Goal: Transaction & Acquisition: Book appointment/travel/reservation

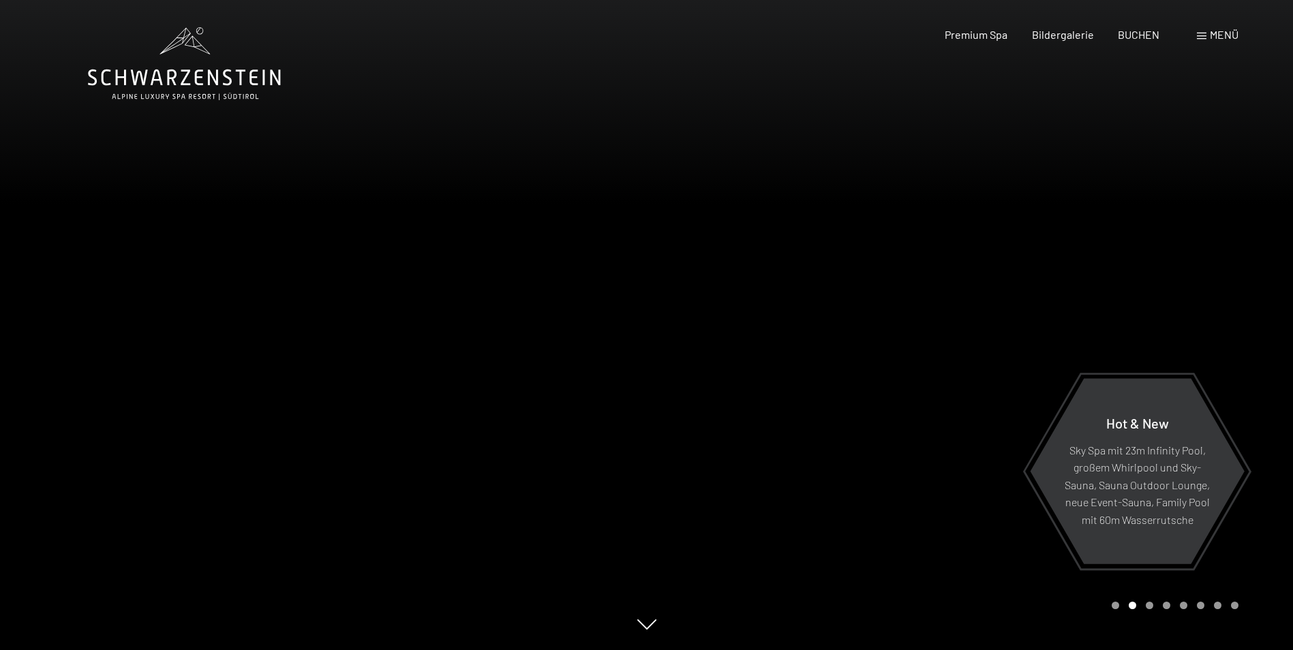
click at [1198, 35] on span at bounding box center [1202, 36] width 10 height 7
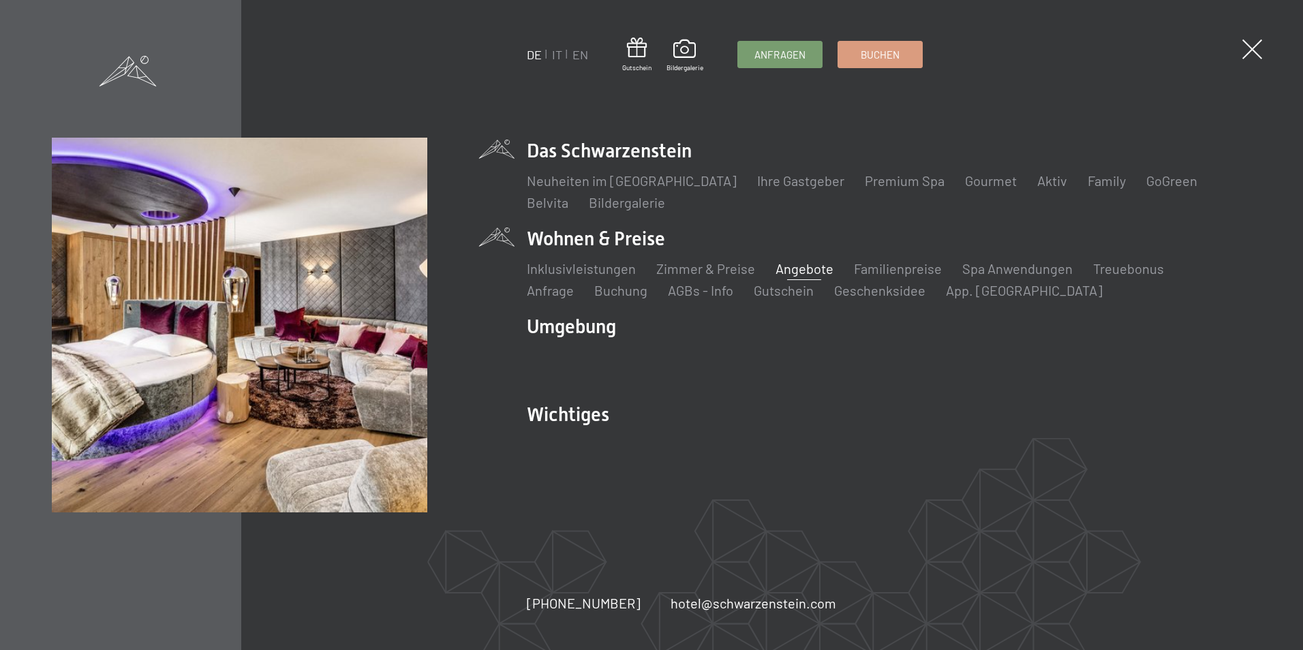
click at [806, 273] on link "Angebote" at bounding box center [805, 268] width 58 height 16
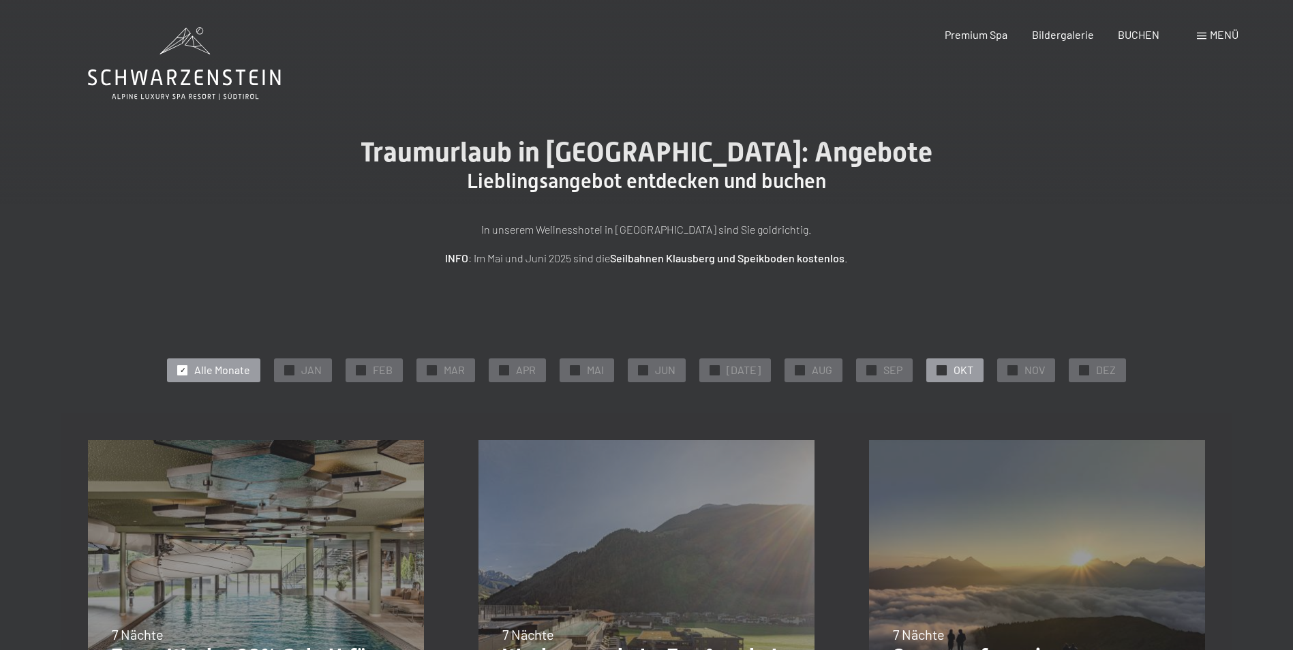
click at [954, 372] on span "OKT" at bounding box center [964, 370] width 20 height 15
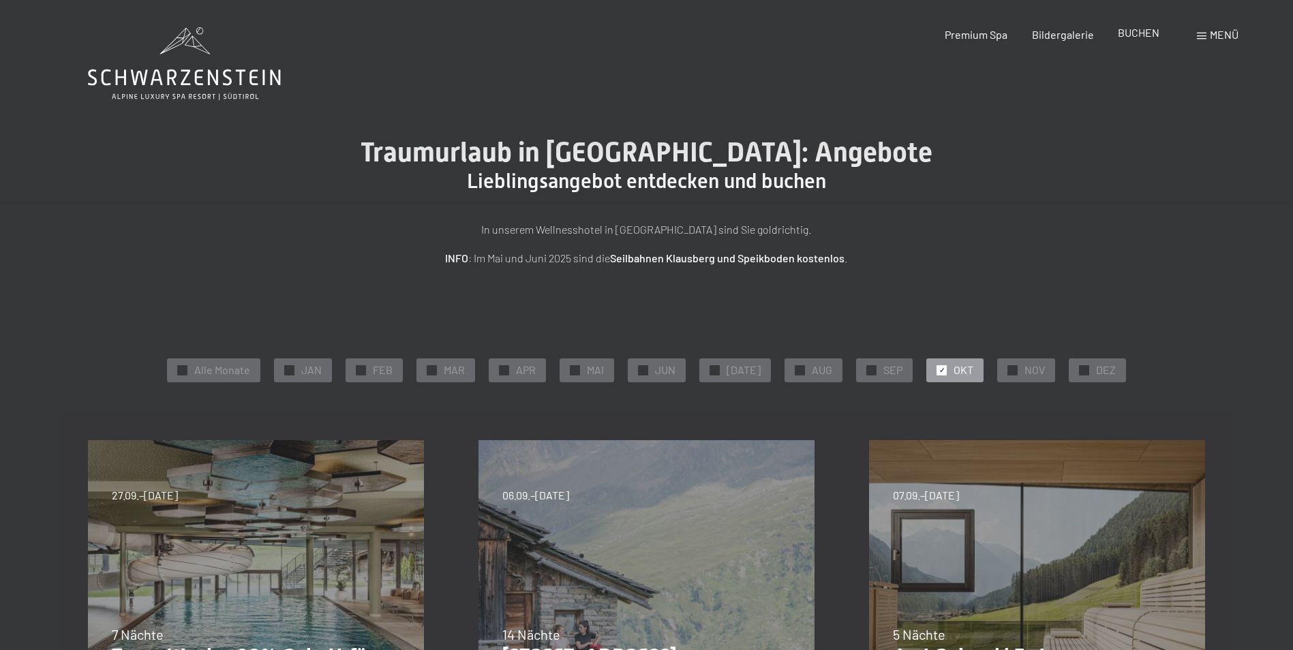
click at [1133, 35] on span "BUCHEN" at bounding box center [1139, 32] width 42 height 13
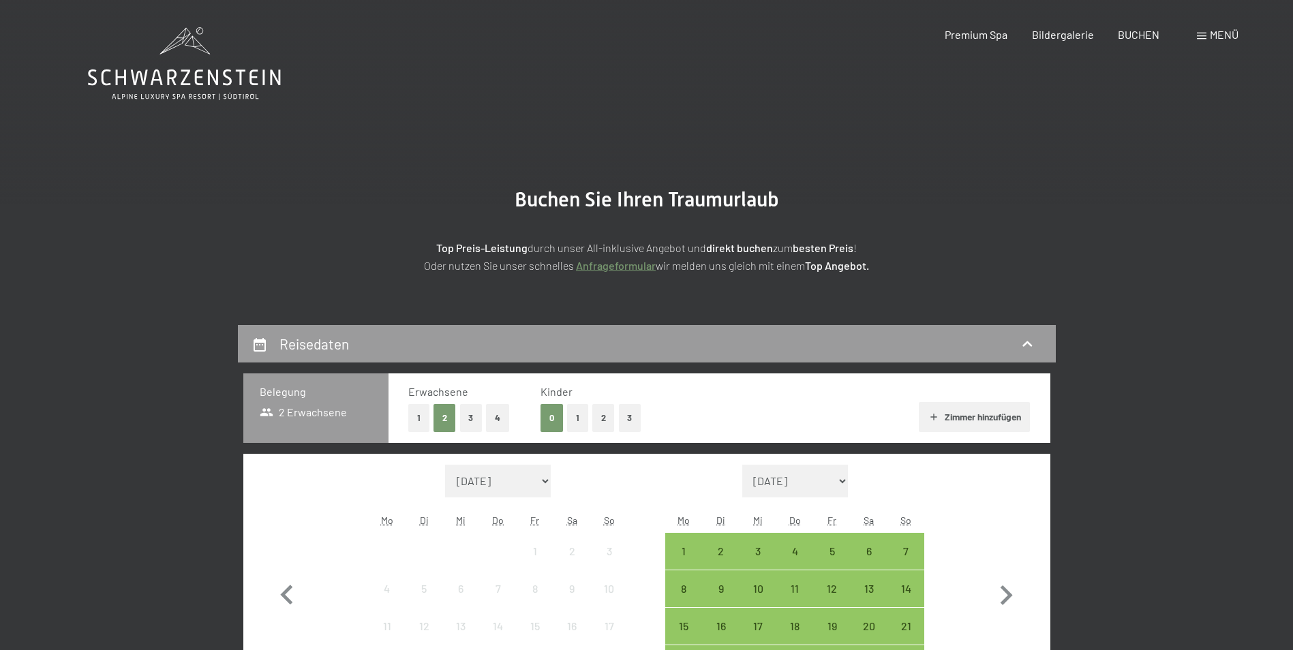
click at [417, 413] on button "1" at bounding box center [418, 418] width 21 height 28
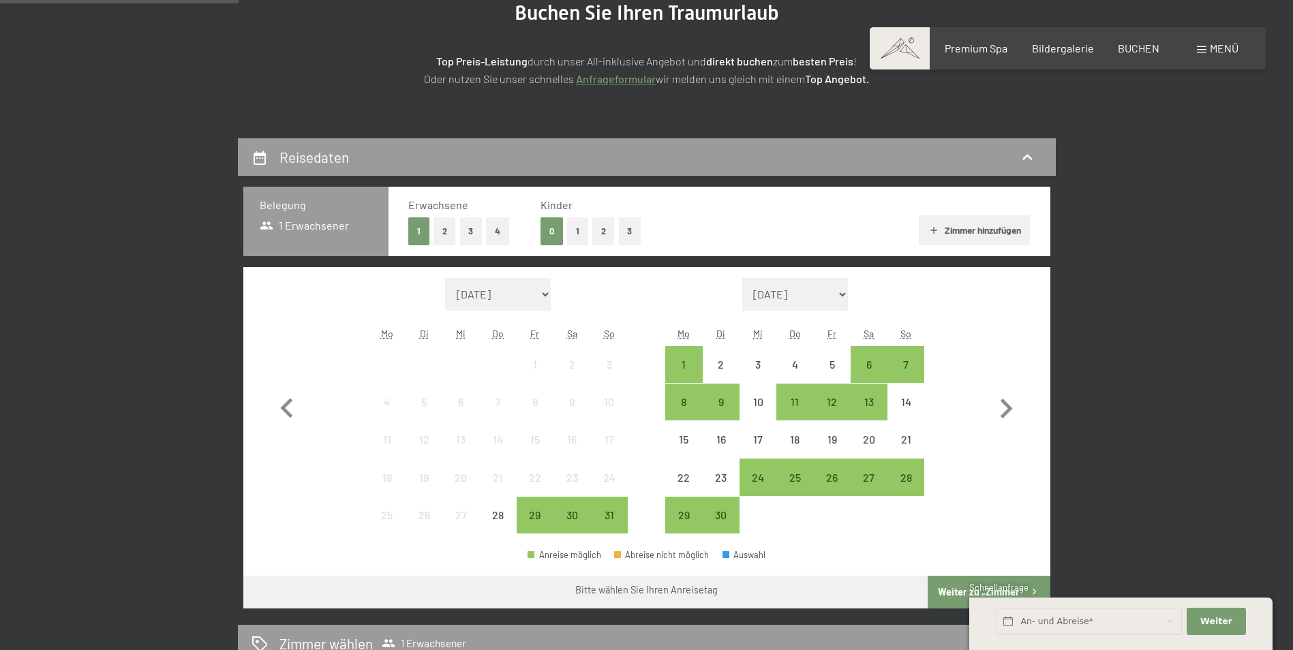
scroll to position [273, 0]
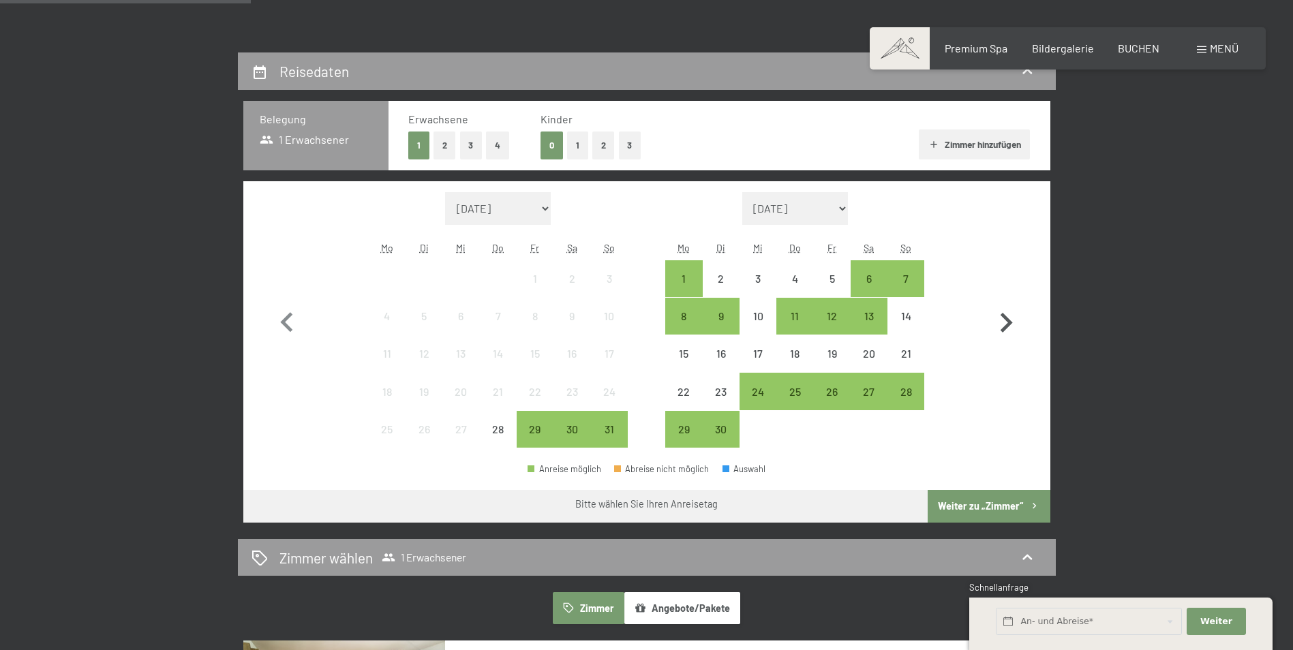
click at [1006, 321] on icon "button" at bounding box center [1006, 323] width 40 height 40
select select "[DATE]"
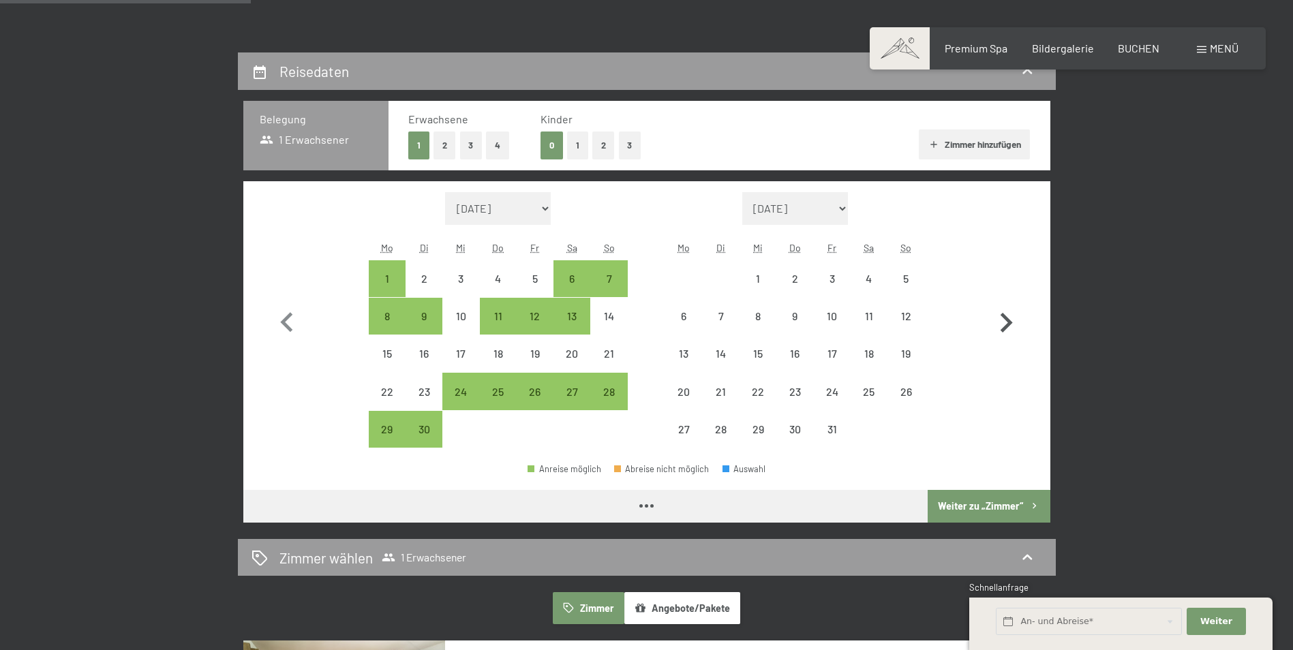
select select "[DATE]"
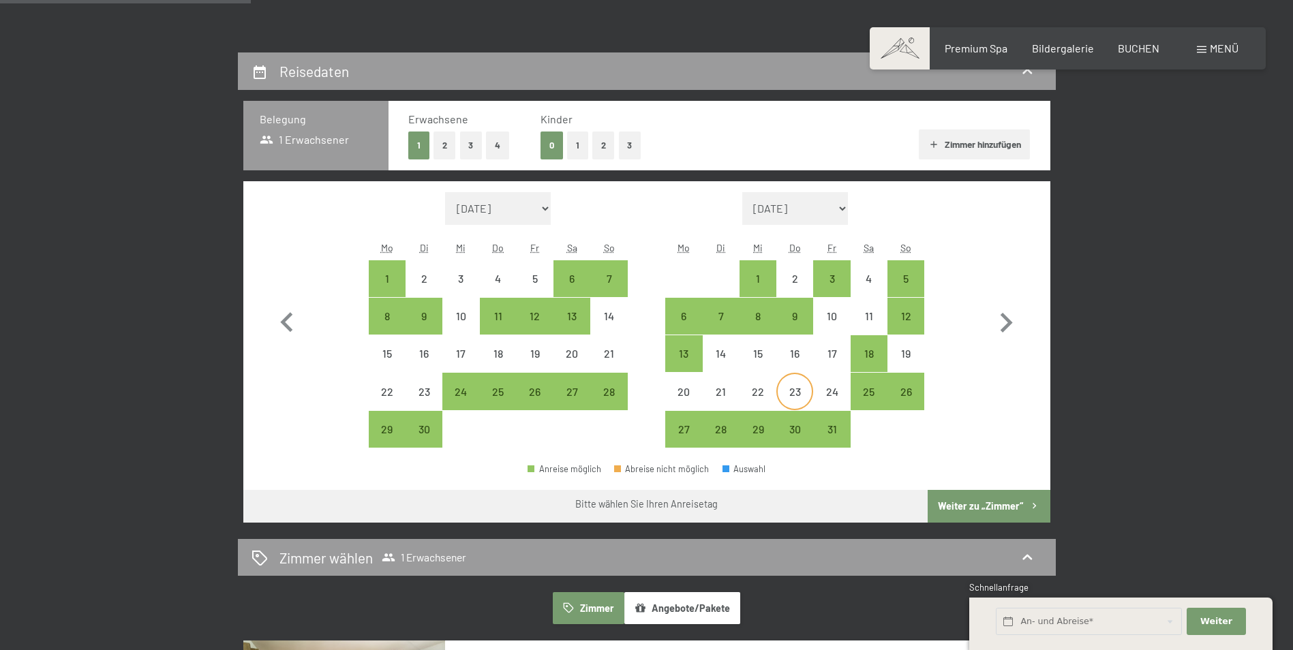
click at [802, 396] on div "23" at bounding box center [795, 404] width 34 height 34
select select "[DATE]"
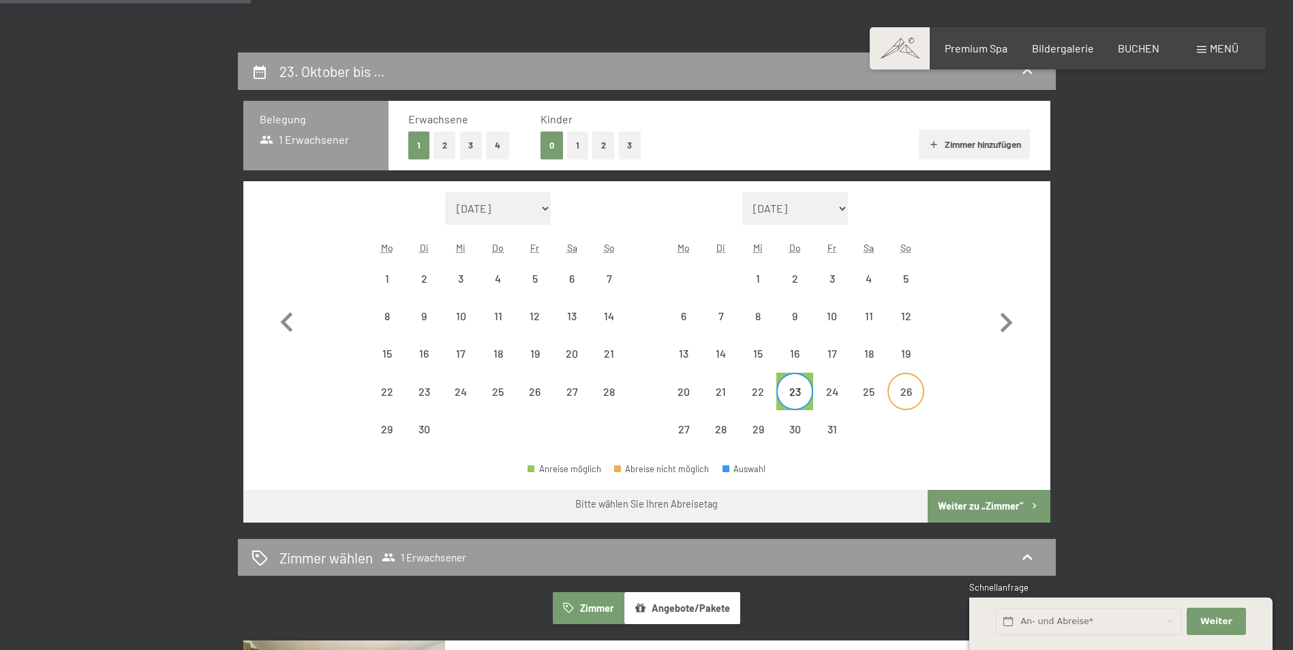
click at [909, 389] on div "26" at bounding box center [906, 404] width 34 height 34
select select "[DATE]"
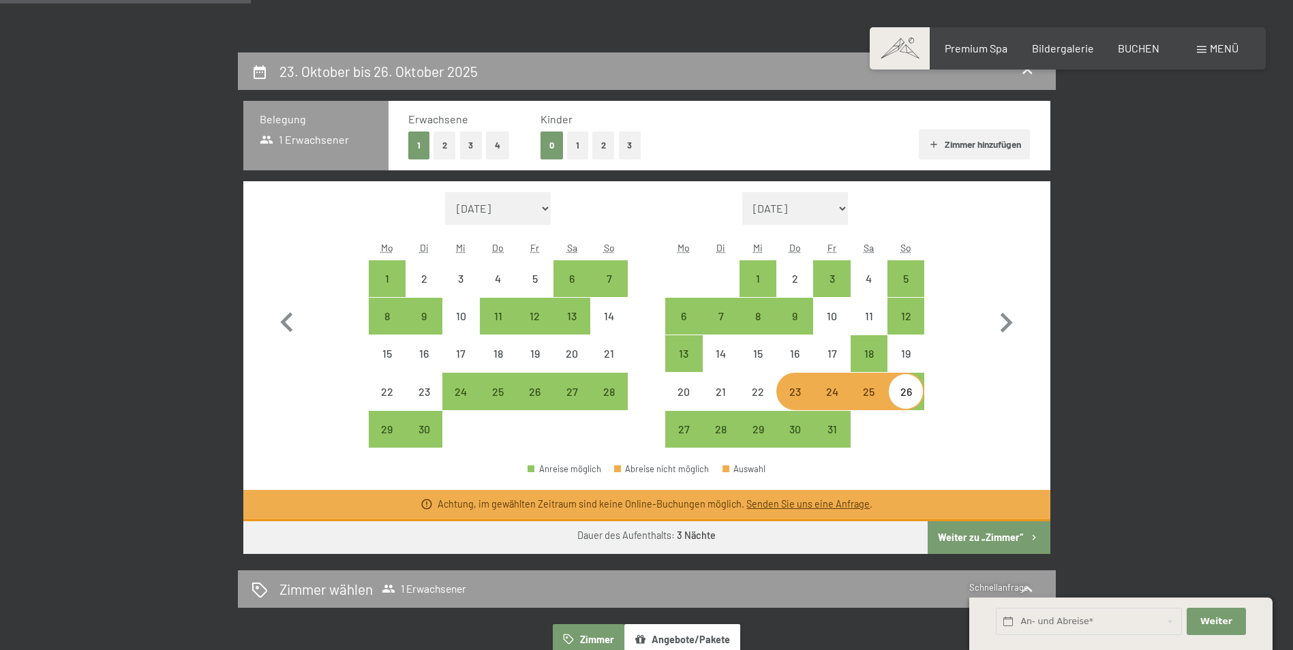
click at [941, 430] on div "Monat/Jahr August 2025 September 2025 Oktober 2025 November 2025 Dezember 2025 …" at bounding box center [646, 320] width 759 height 256
click at [836, 358] on div "17" at bounding box center [832, 365] width 34 height 34
select select "[DATE]"
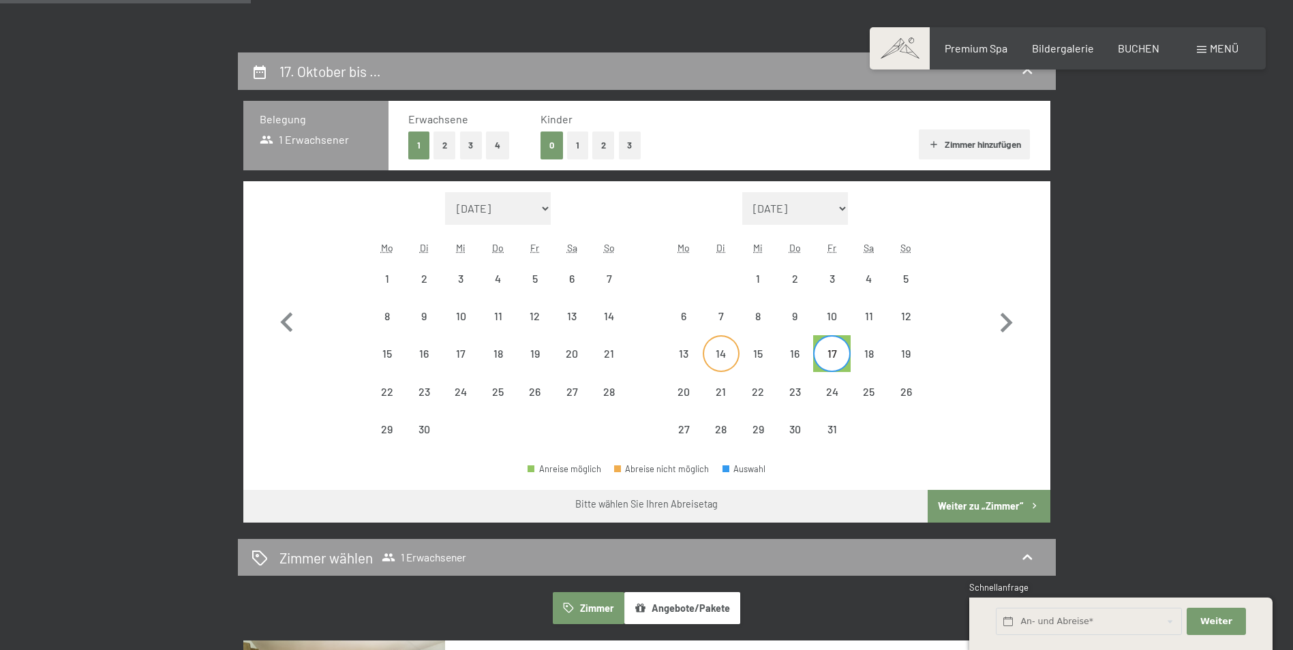
click at [709, 349] on div "14" at bounding box center [721, 365] width 34 height 34
select select "[DATE]"
click at [791, 397] on div "23" at bounding box center [795, 404] width 34 height 34
select select "[DATE]"
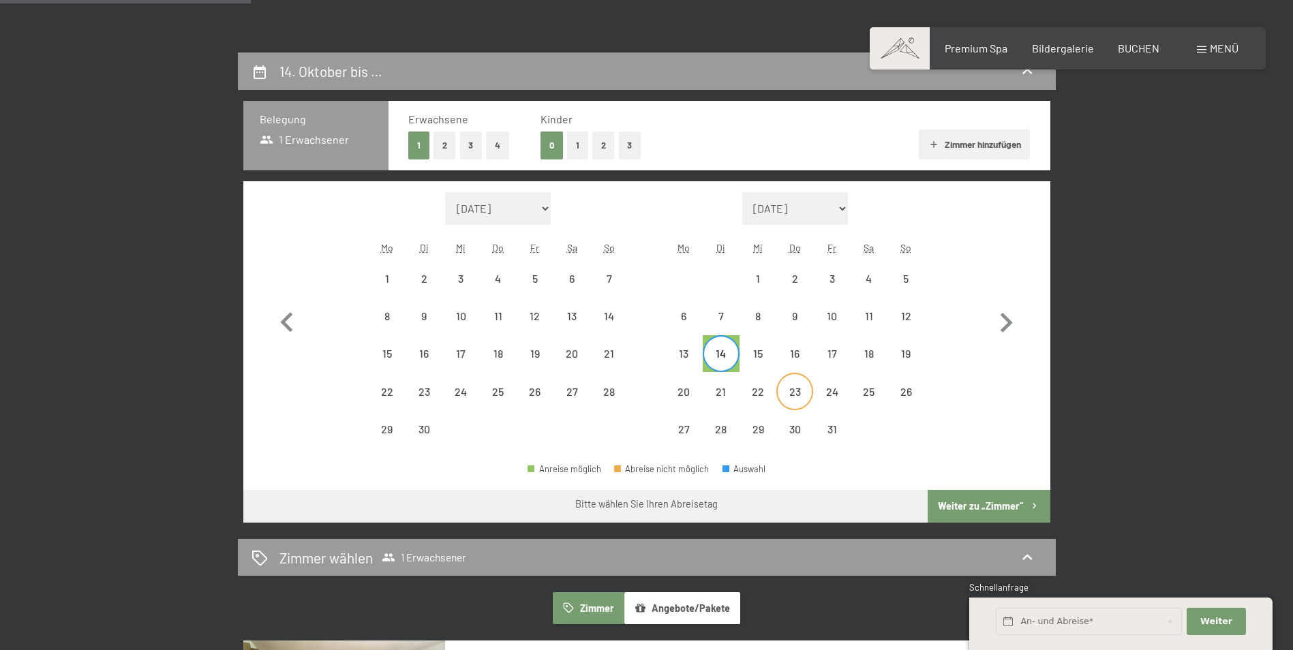
select select "[DATE]"
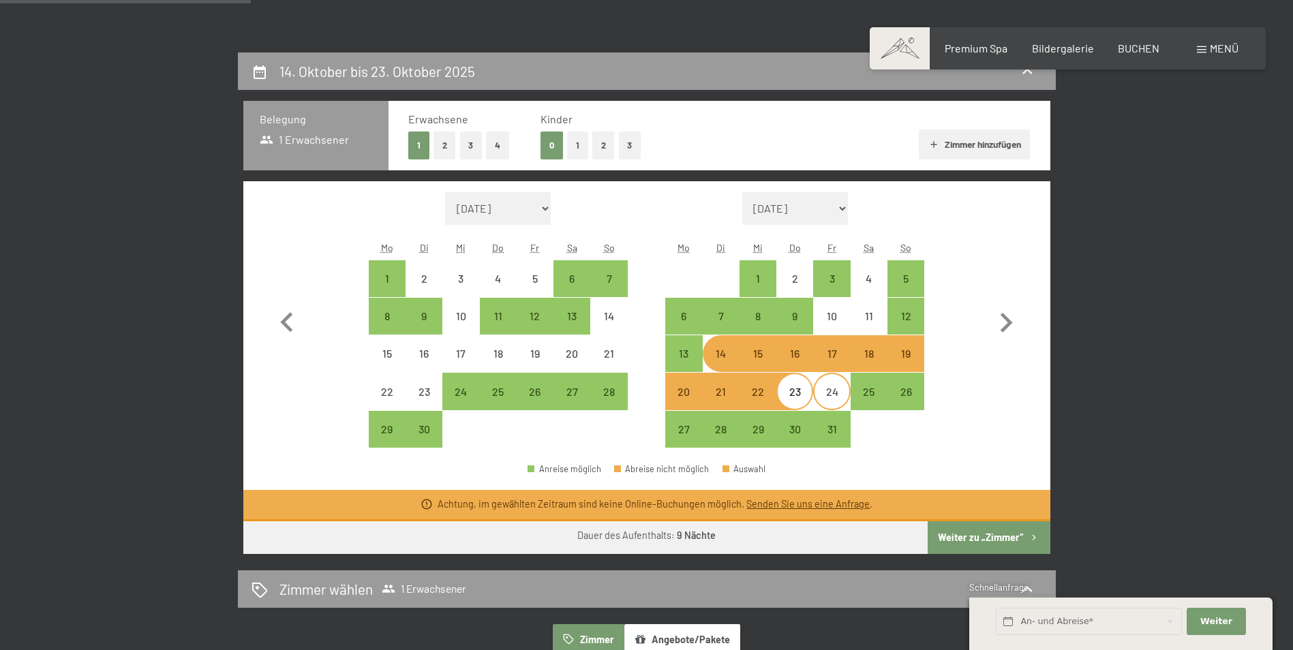
click at [833, 395] on div "24" at bounding box center [832, 404] width 34 height 34
select select "[DATE]"
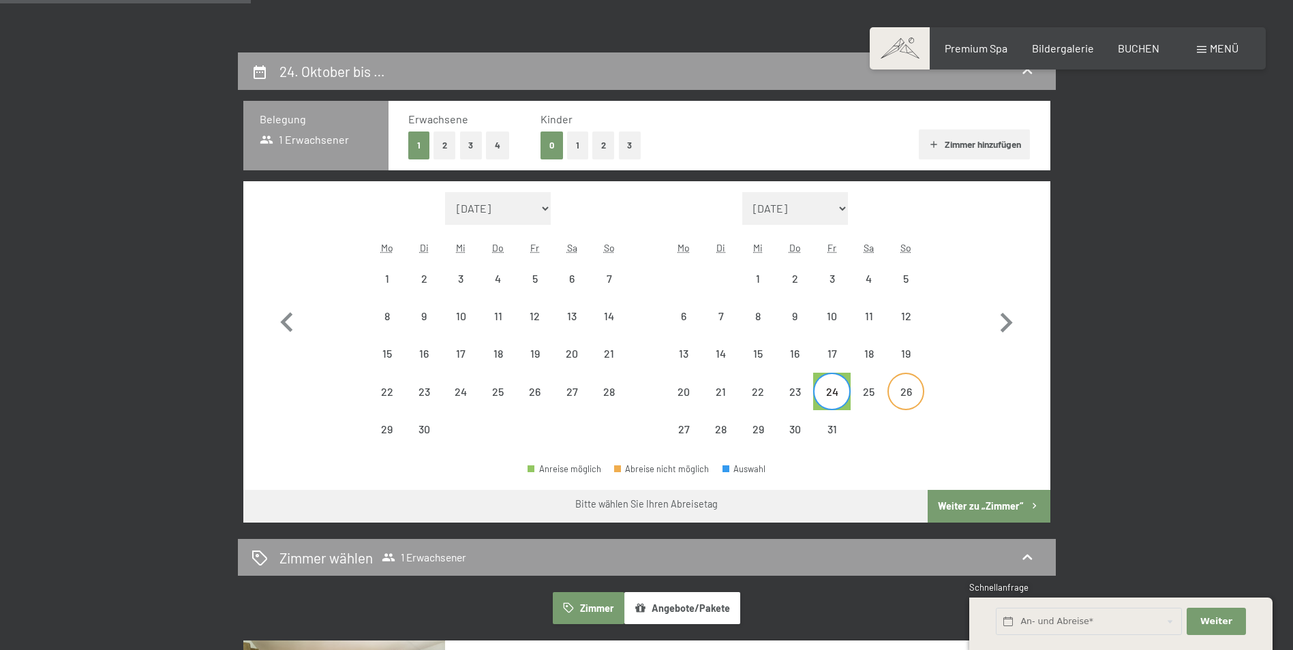
click at [899, 399] on div "26" at bounding box center [906, 404] width 34 height 34
select select "[DATE]"
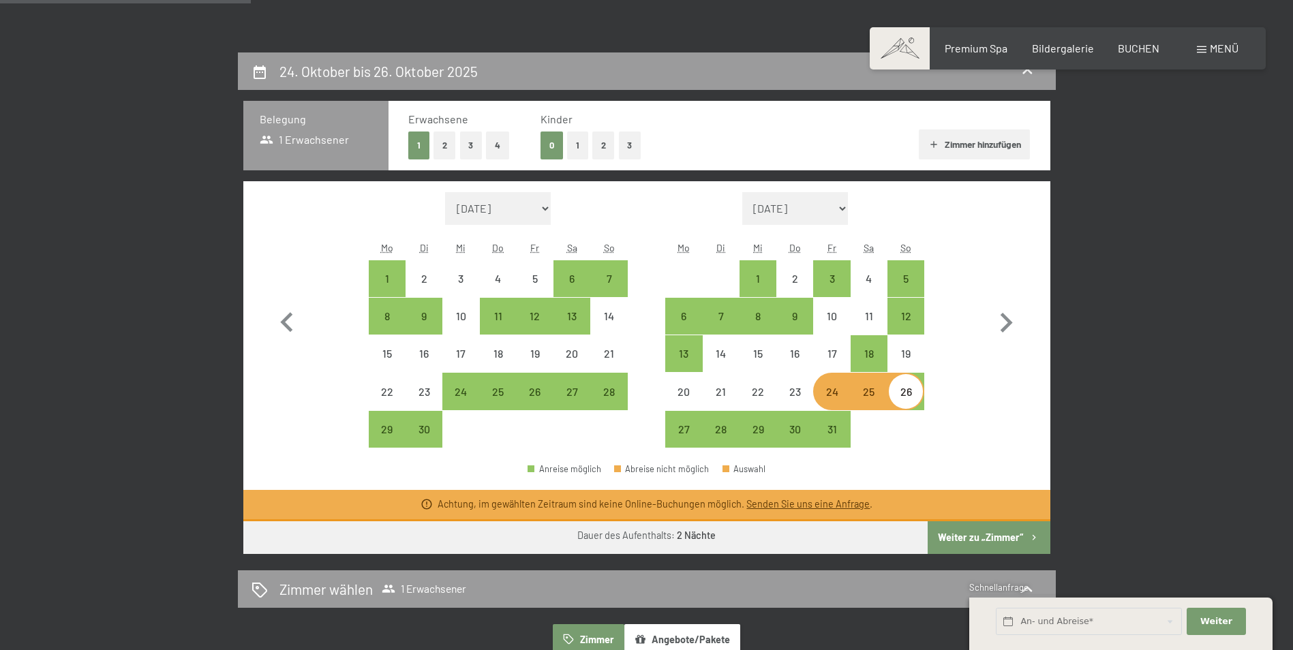
drag, startPoint x: 969, startPoint y: 432, endPoint x: 961, endPoint y: 426, distance: 10.4
click at [969, 432] on div "Monat/Jahr August 2025 September 2025 Oktober 2025 November 2025 Dezember 2025 …" at bounding box center [646, 320] width 759 height 256
click at [879, 395] on div "25" at bounding box center [869, 404] width 34 height 34
select select "[DATE]"
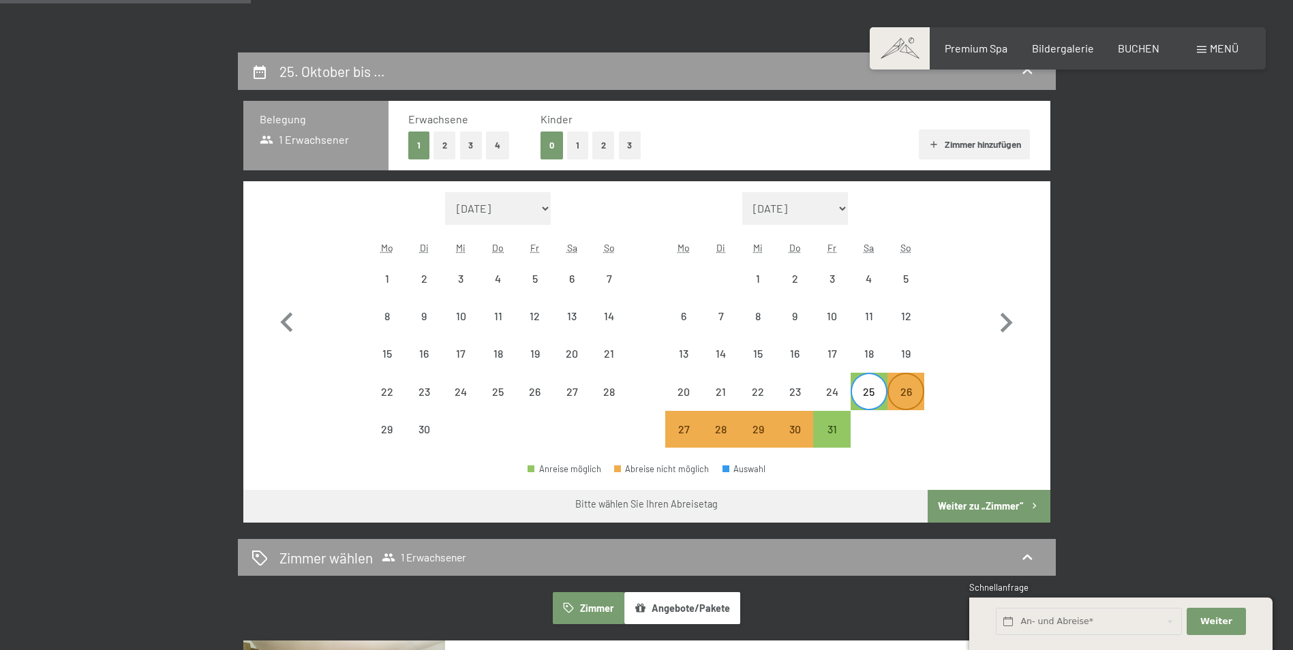
click at [905, 393] on div "26" at bounding box center [906, 404] width 34 height 34
select select "[DATE]"
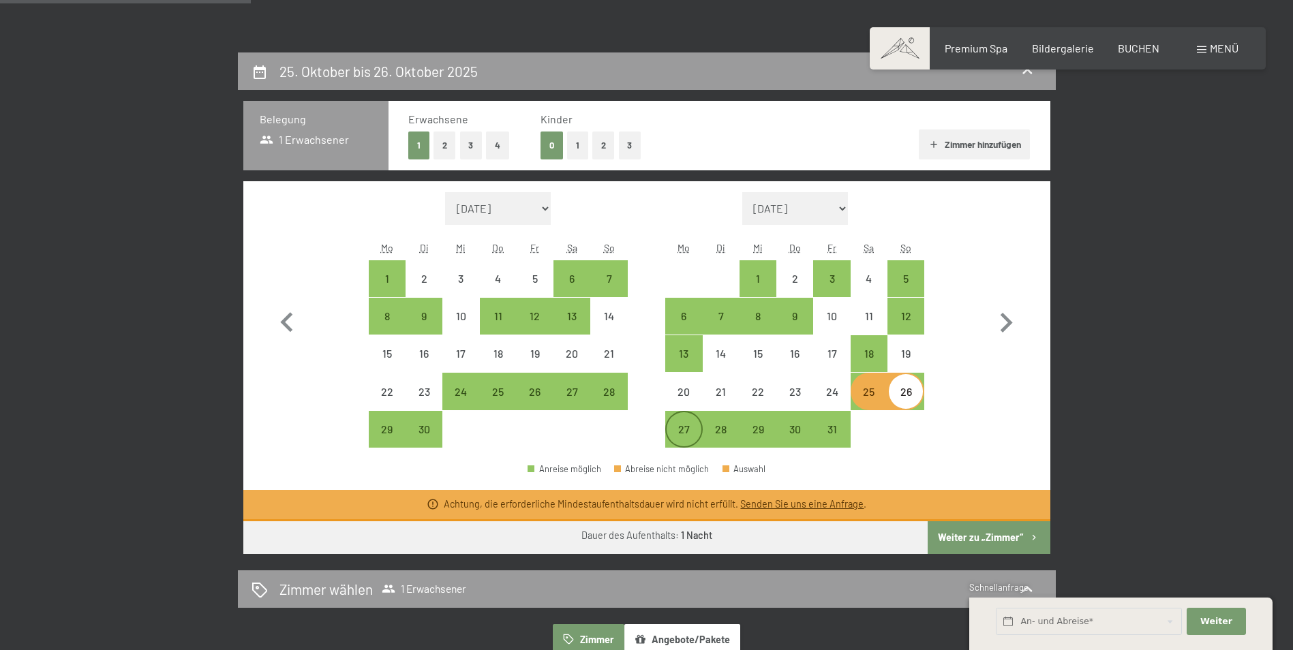
click at [679, 436] on div "27" at bounding box center [684, 441] width 34 height 34
select select "[DATE]"
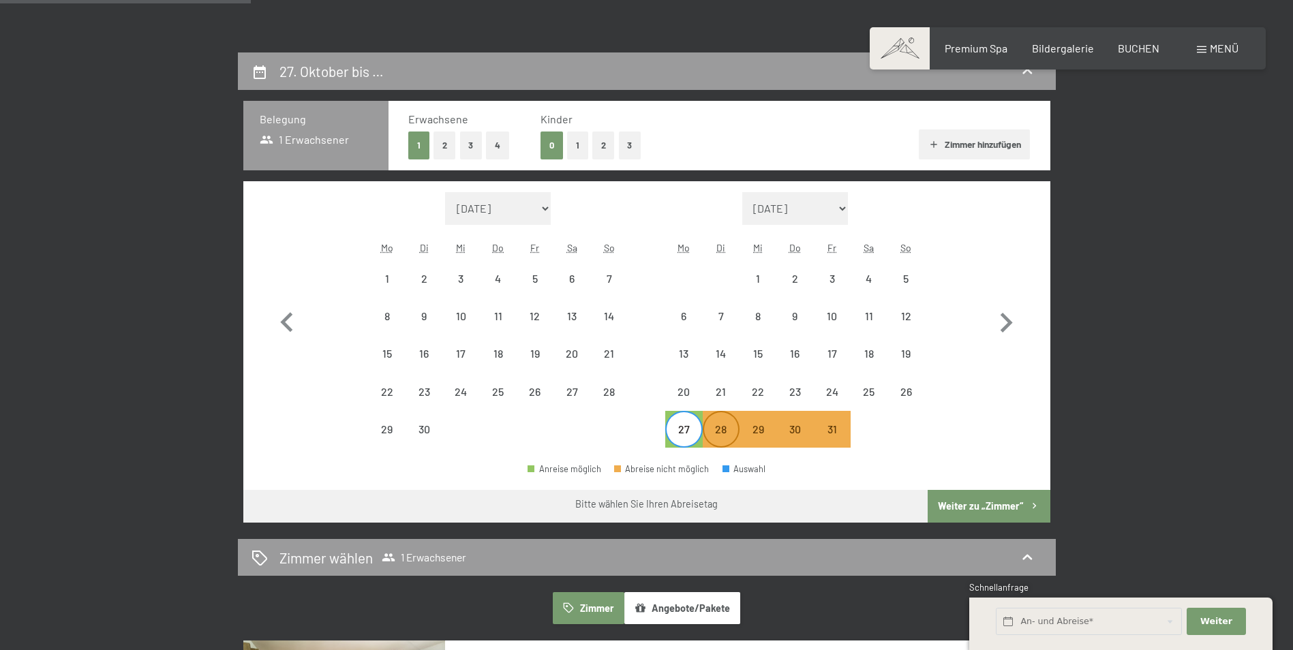
click at [714, 436] on div "28" at bounding box center [721, 441] width 34 height 34
select select "[DATE]"
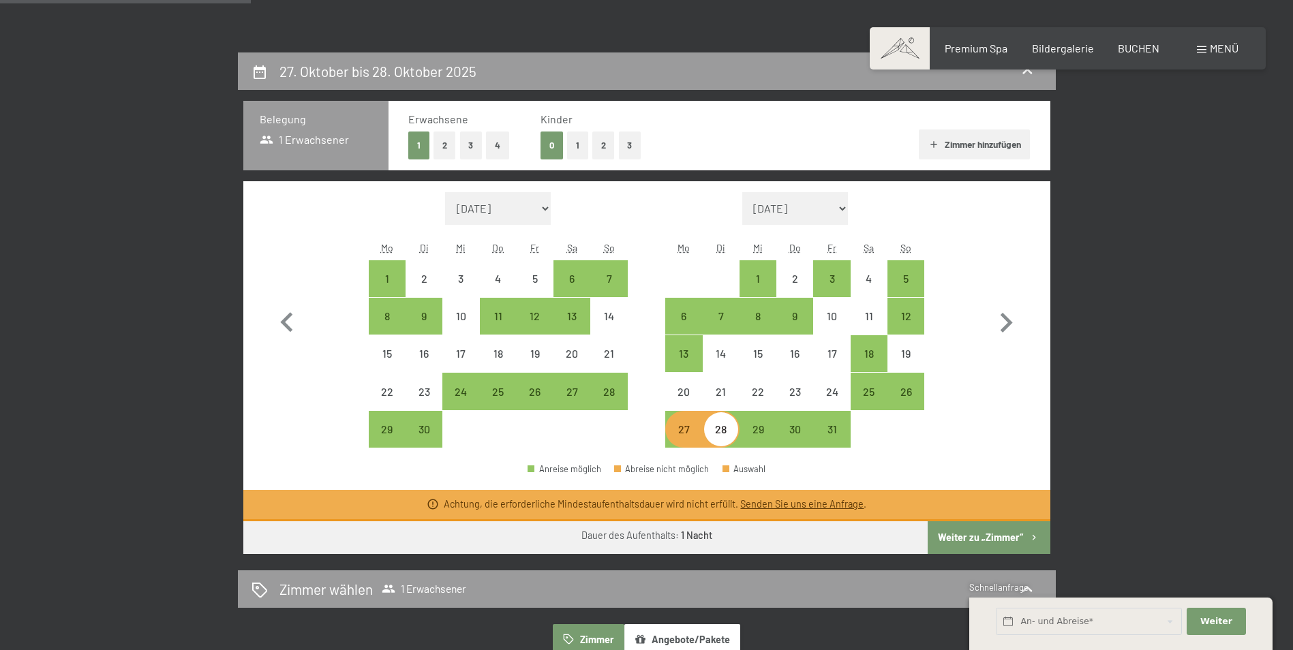
click at [679, 434] on div "27" at bounding box center [684, 441] width 34 height 34
select select "[DATE]"
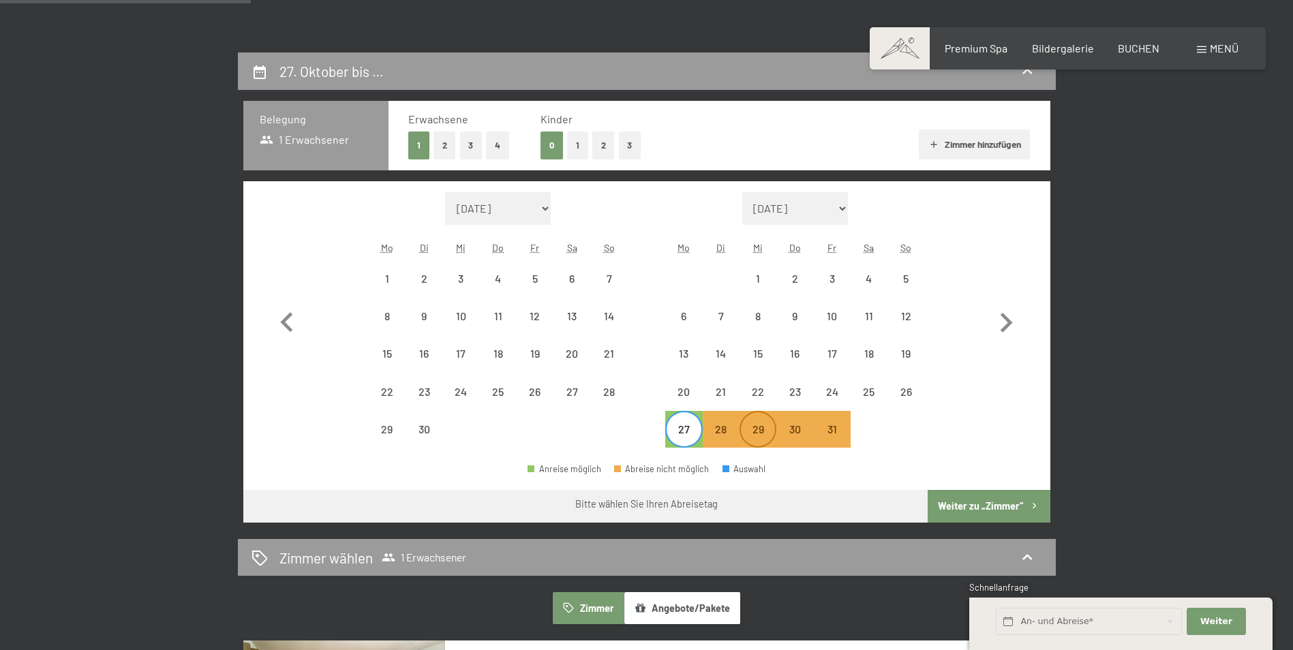
click at [761, 434] on div "29" at bounding box center [758, 441] width 34 height 34
select select "[DATE]"
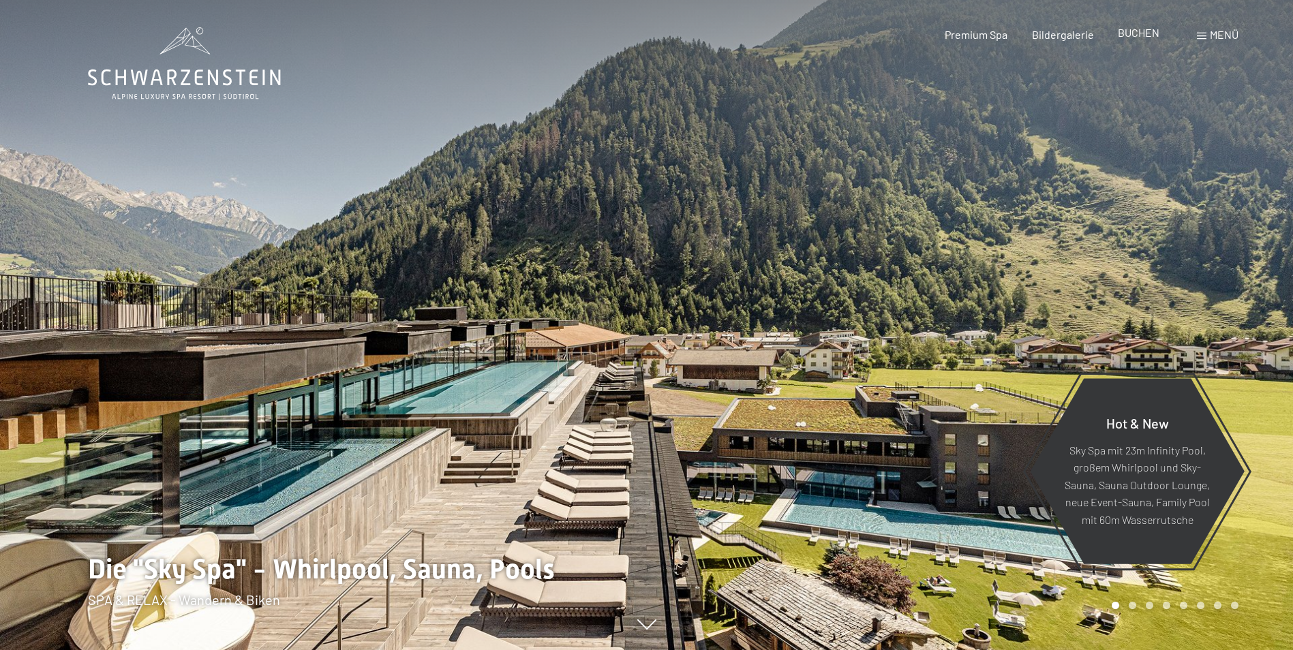
click at [1136, 35] on span "BUCHEN" at bounding box center [1139, 32] width 42 height 13
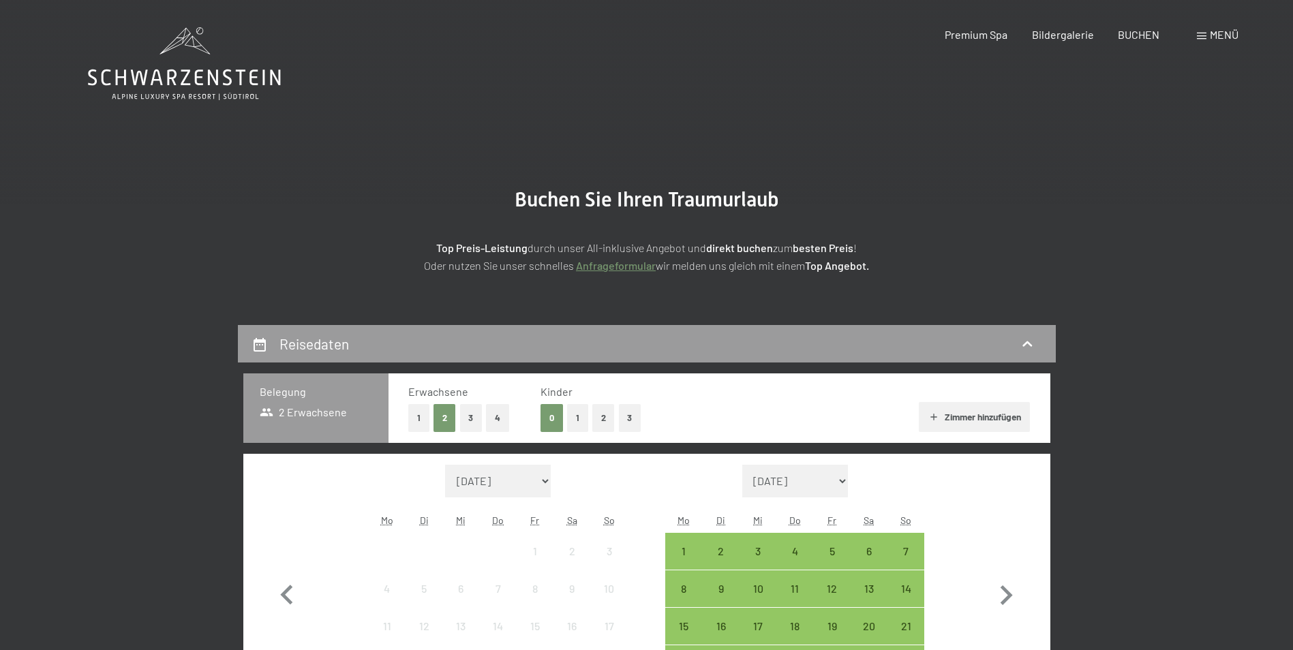
click at [415, 418] on button "1" at bounding box center [418, 418] width 21 height 28
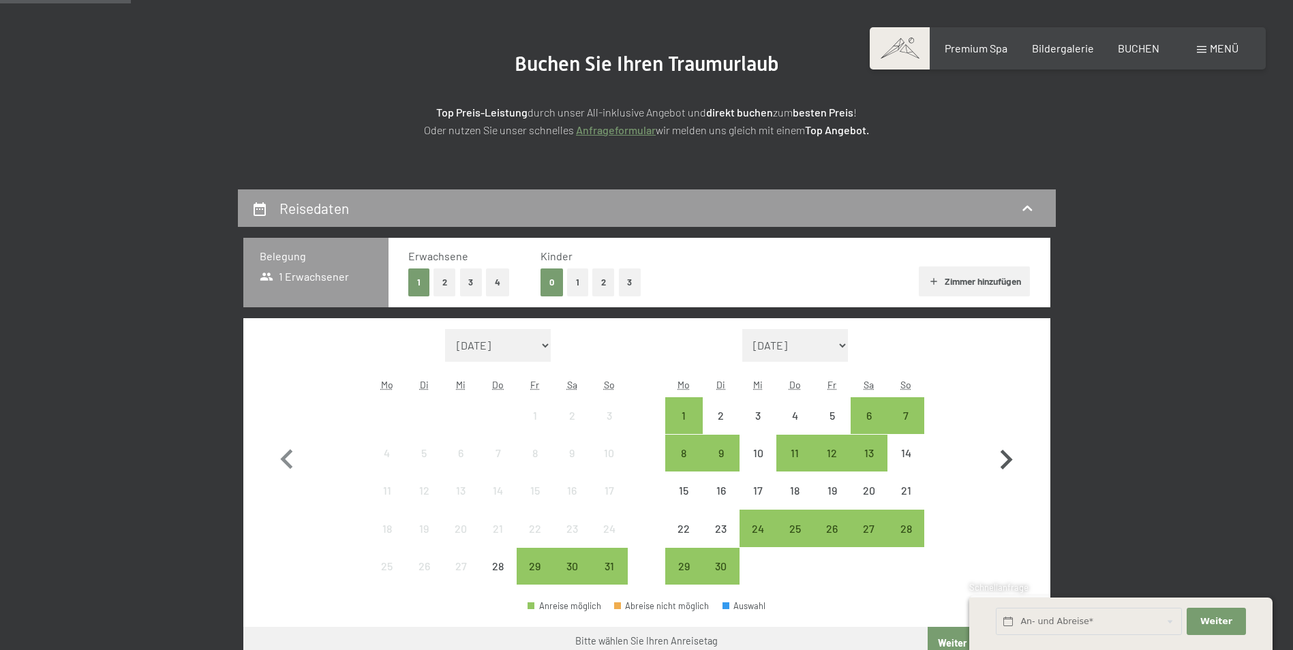
scroll to position [136, 0]
click at [1007, 462] on icon "button" at bounding box center [1007, 459] width 12 height 20
select select "[DATE]"
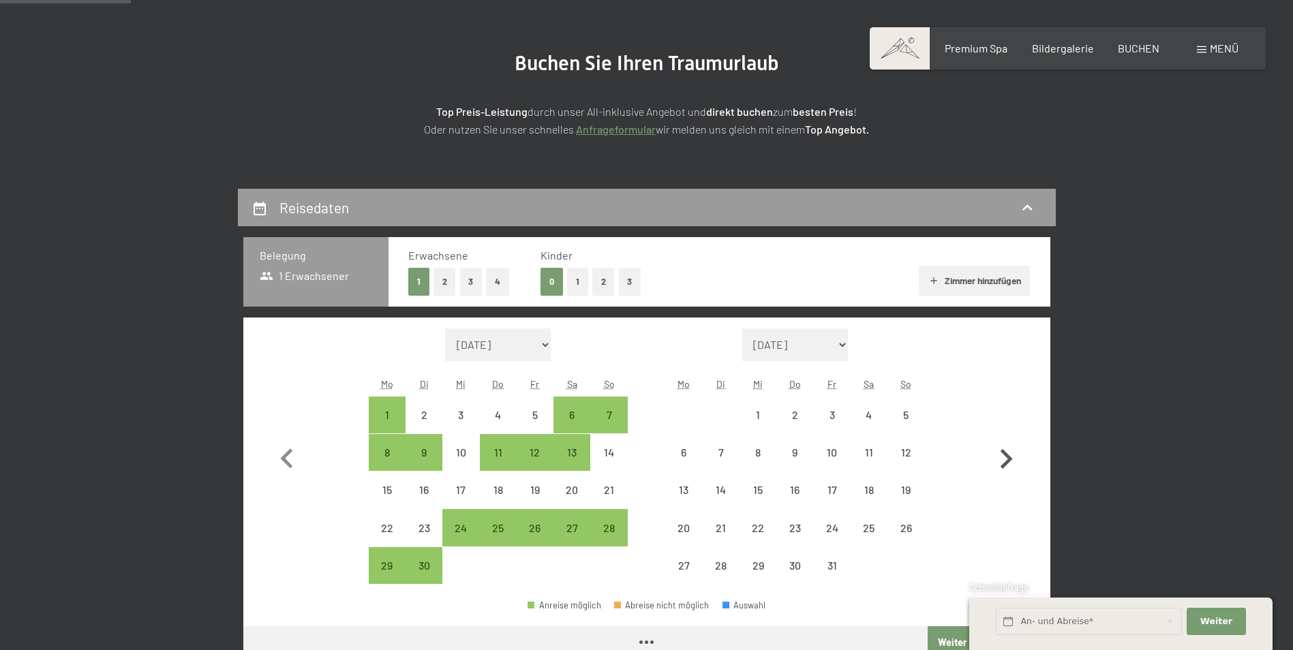
select select "[DATE]"
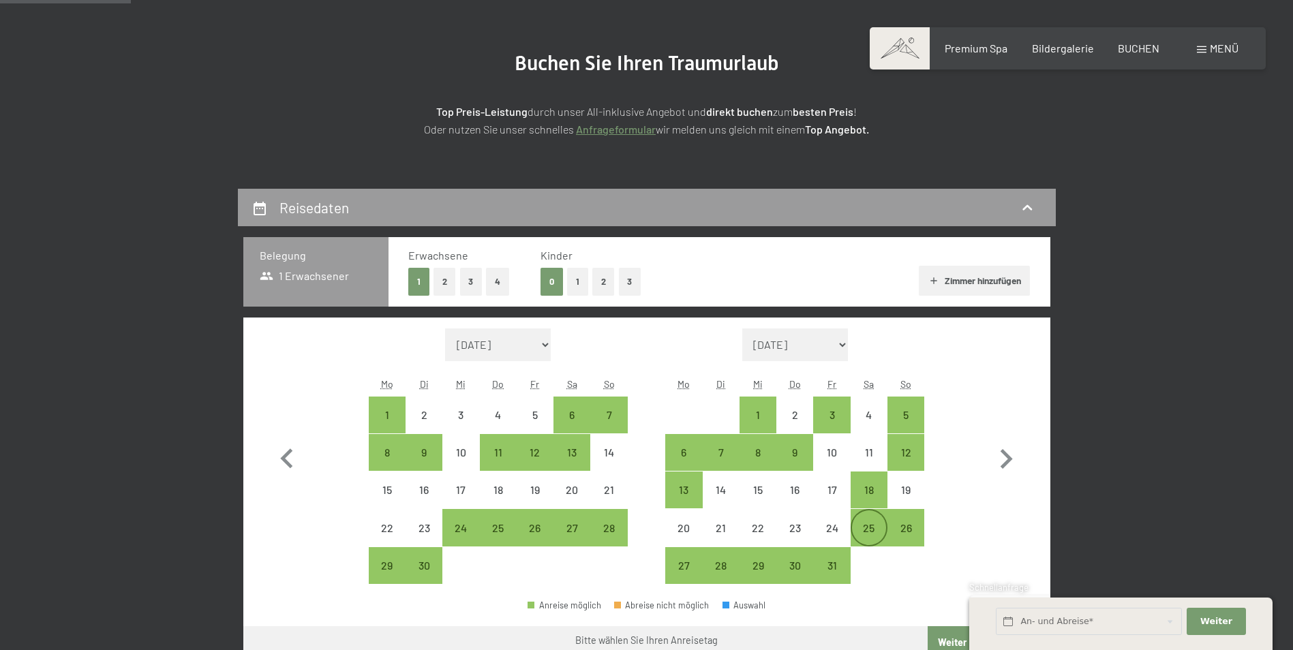
click at [869, 525] on div "25" at bounding box center [869, 540] width 34 height 34
select select "[DATE]"
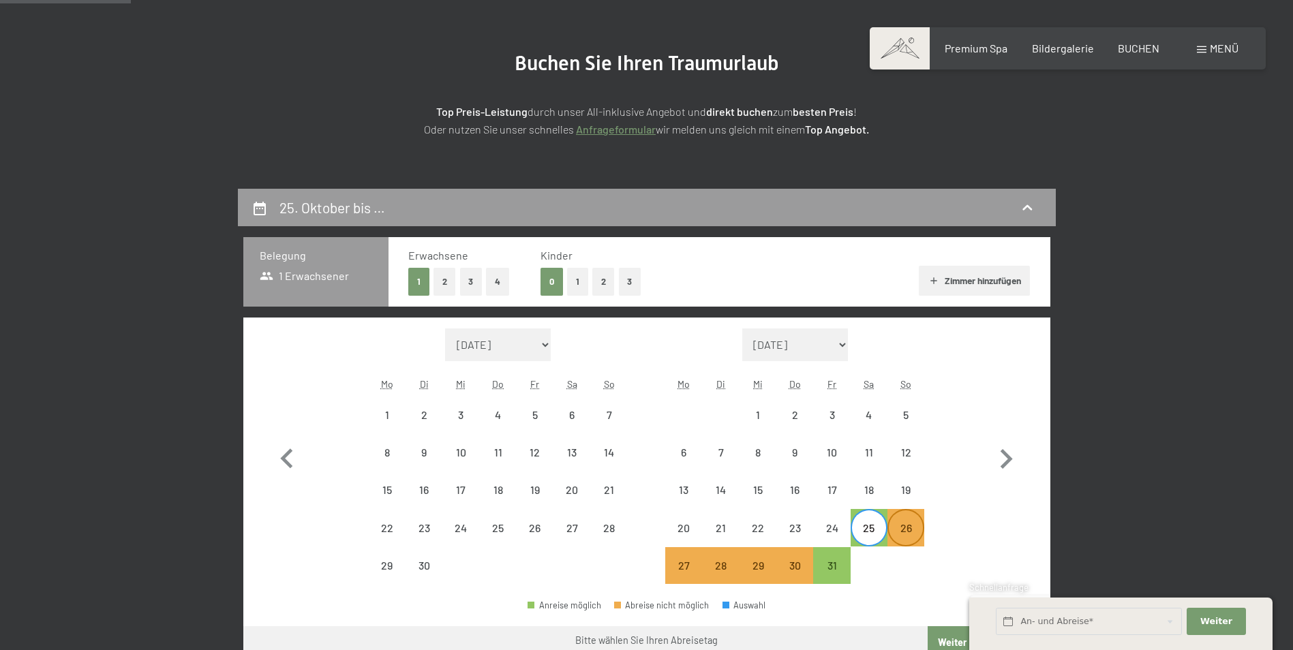
click at [905, 534] on div "26" at bounding box center [906, 540] width 34 height 34
select select "[DATE]"
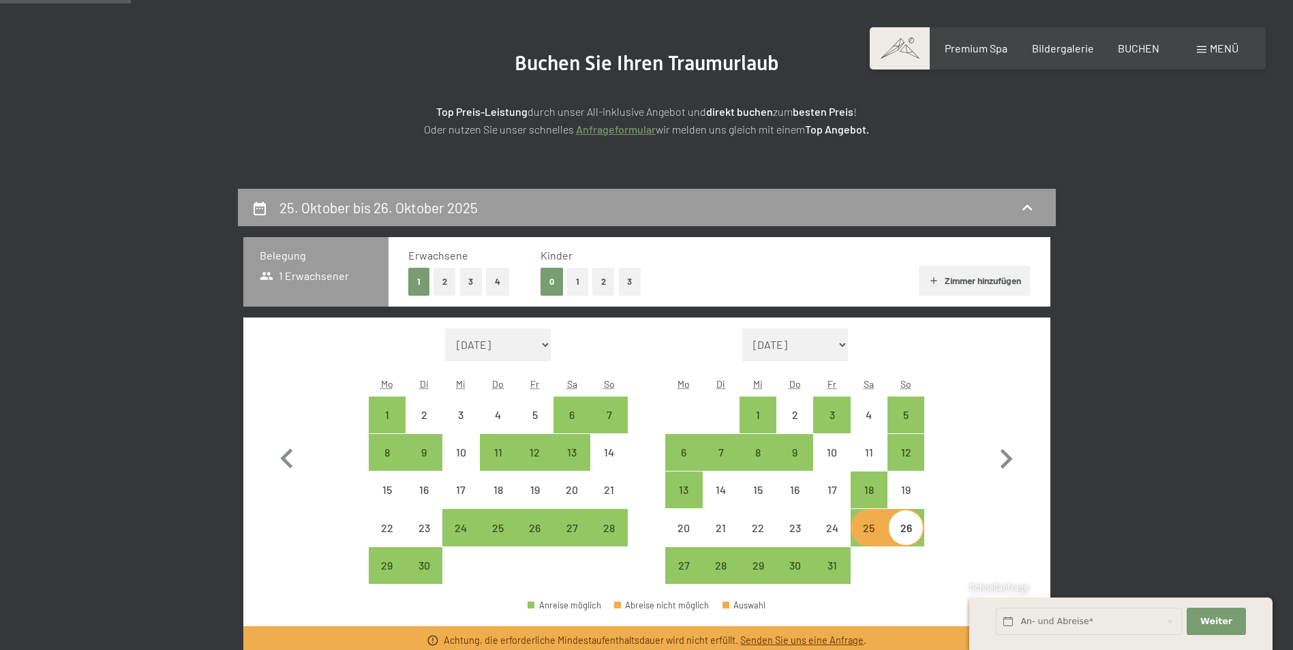
click at [871, 534] on div "25" at bounding box center [869, 540] width 34 height 34
select select "[DATE]"
